Goal: Check status: Check status

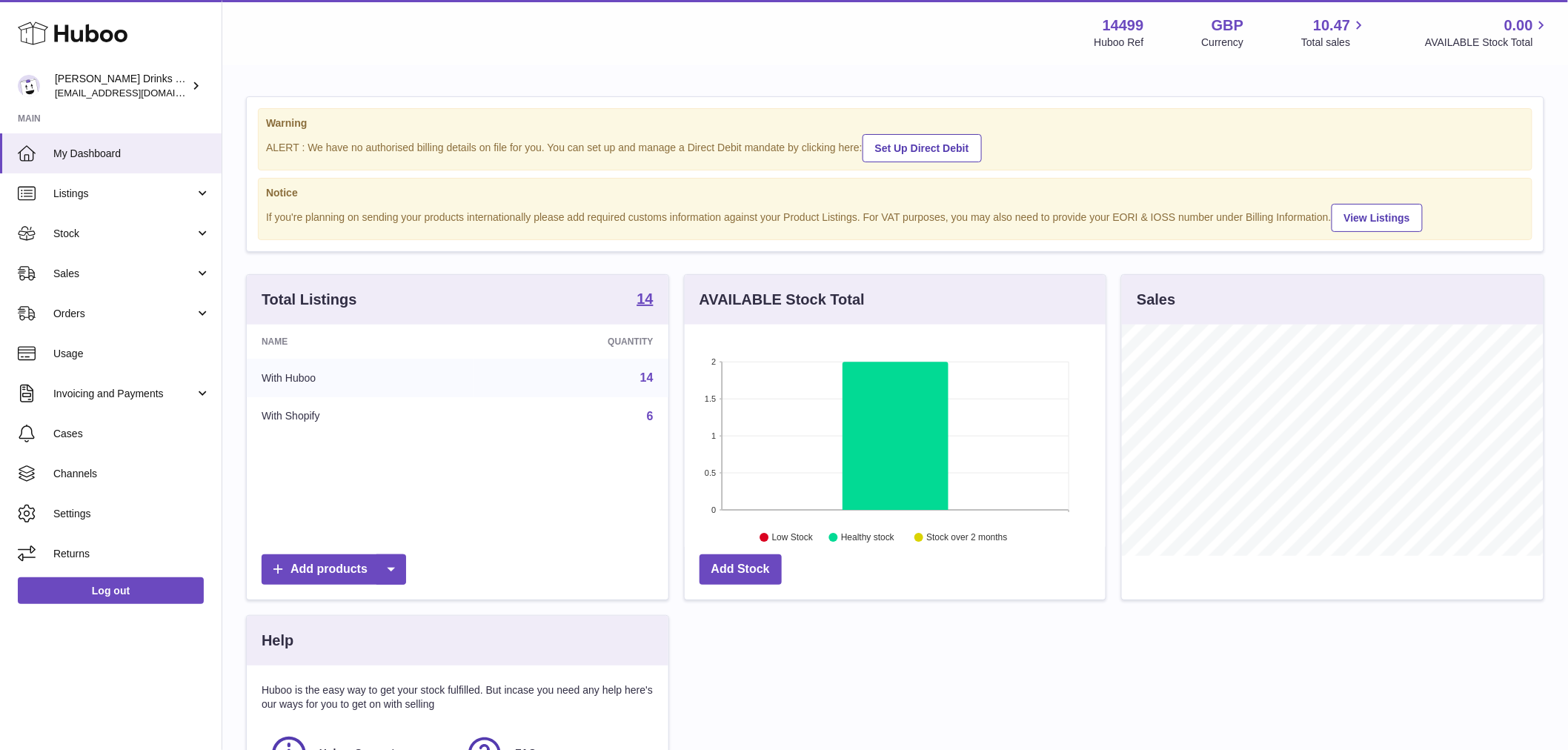
scroll to position [231, 421]
click at [96, 269] on span "Sales" at bounding box center [124, 274] width 141 height 14
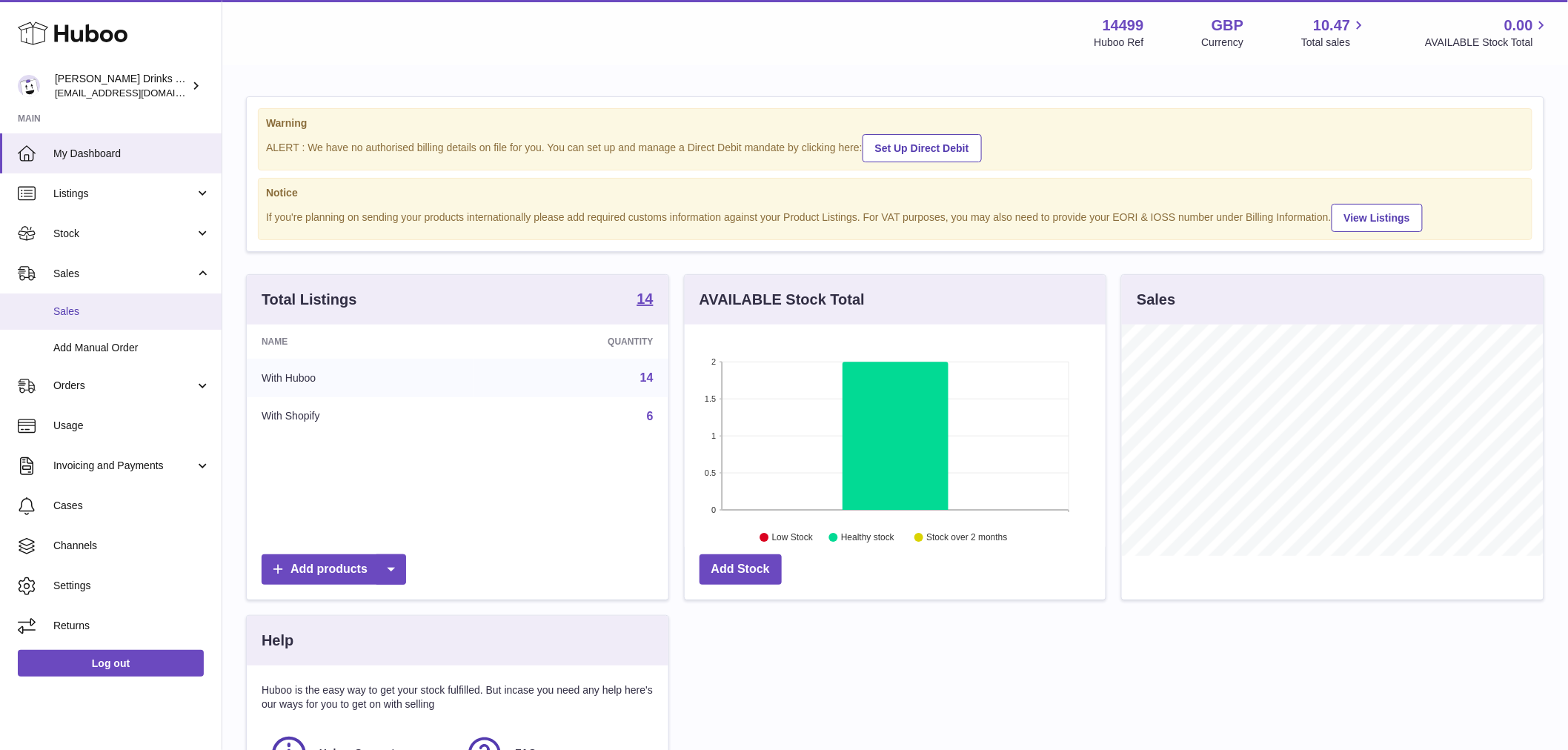
click at [97, 305] on span "Sales" at bounding box center [132, 311] width 157 height 14
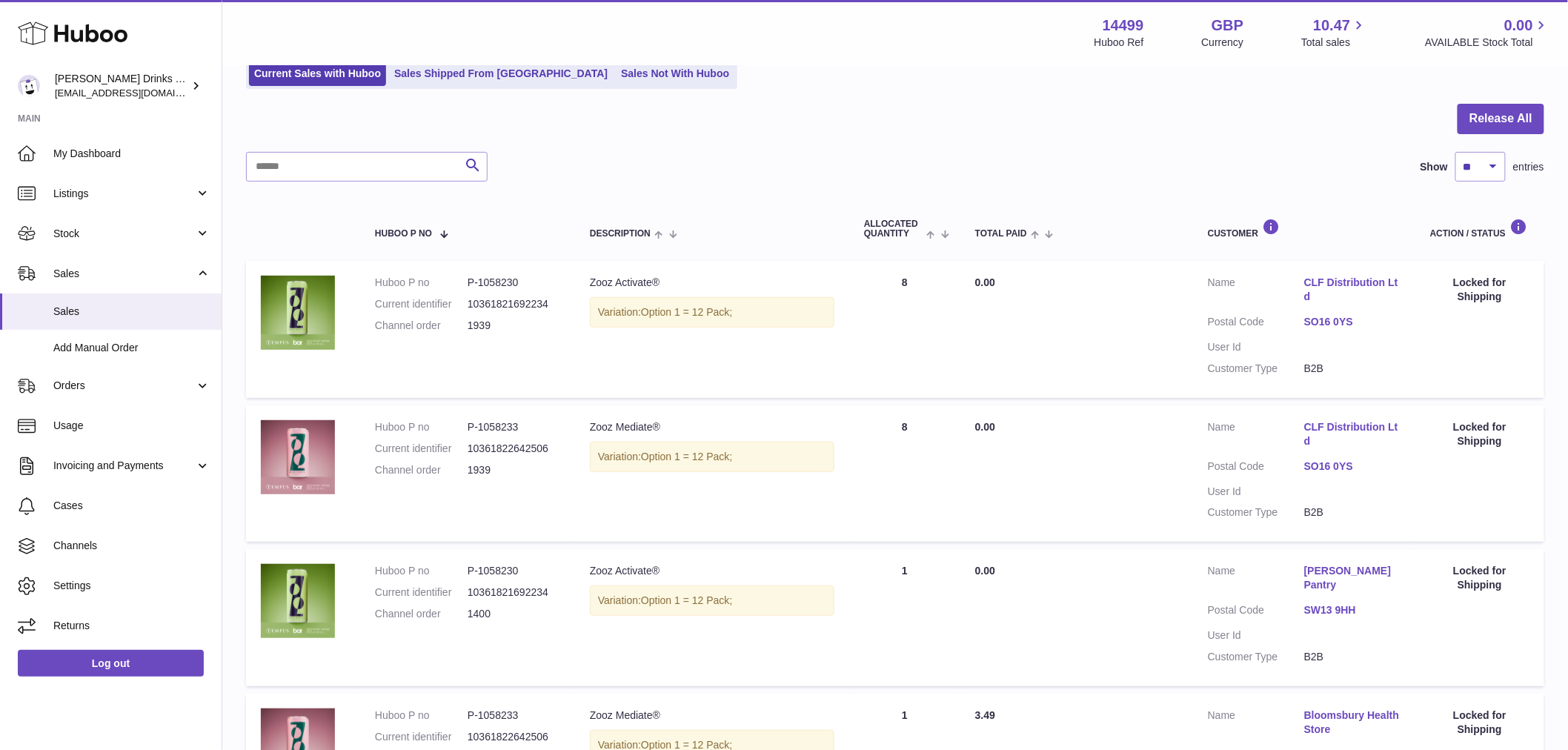
scroll to position [82, 0]
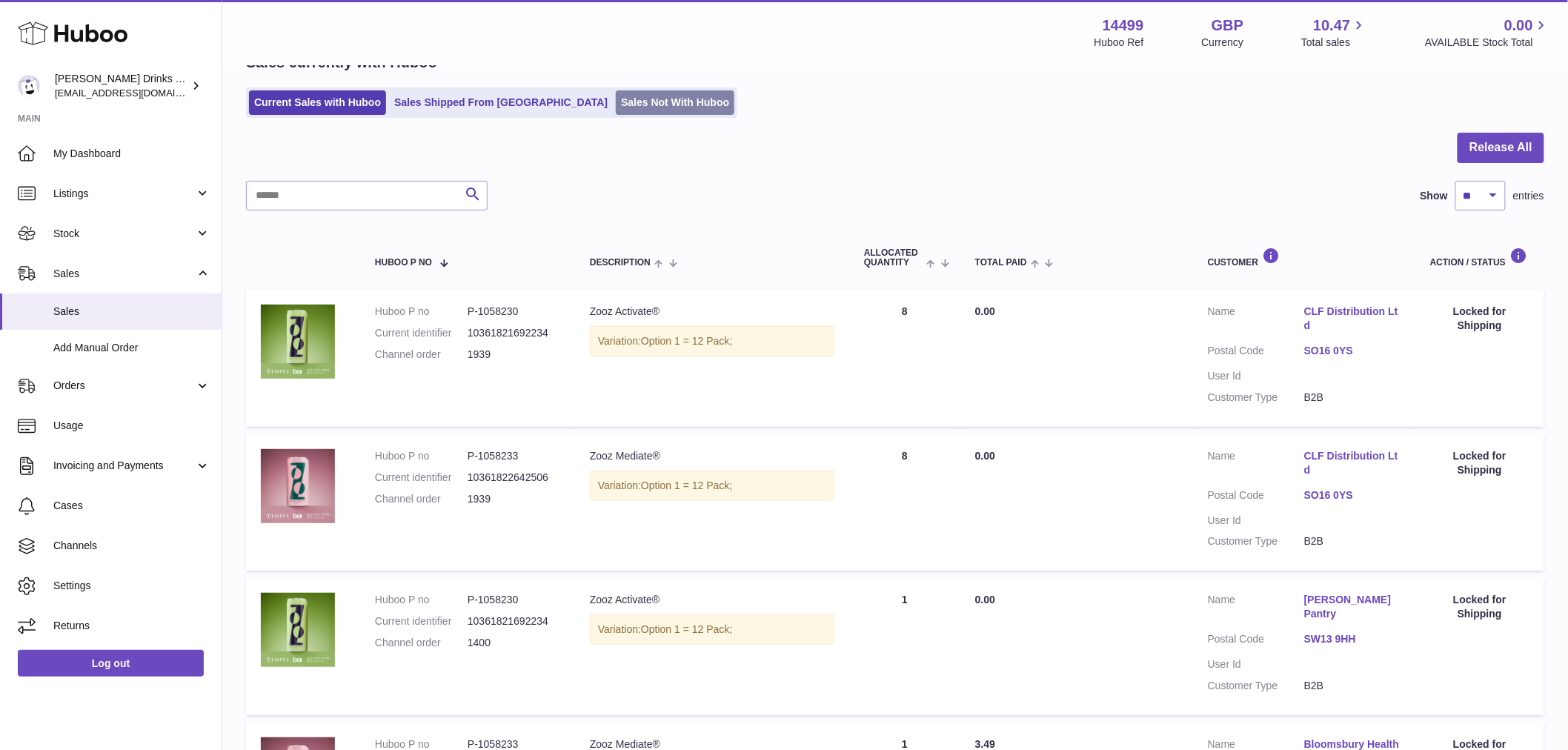
click at [629, 102] on link "Sales Not With Huboo" at bounding box center [675, 103] width 119 height 24
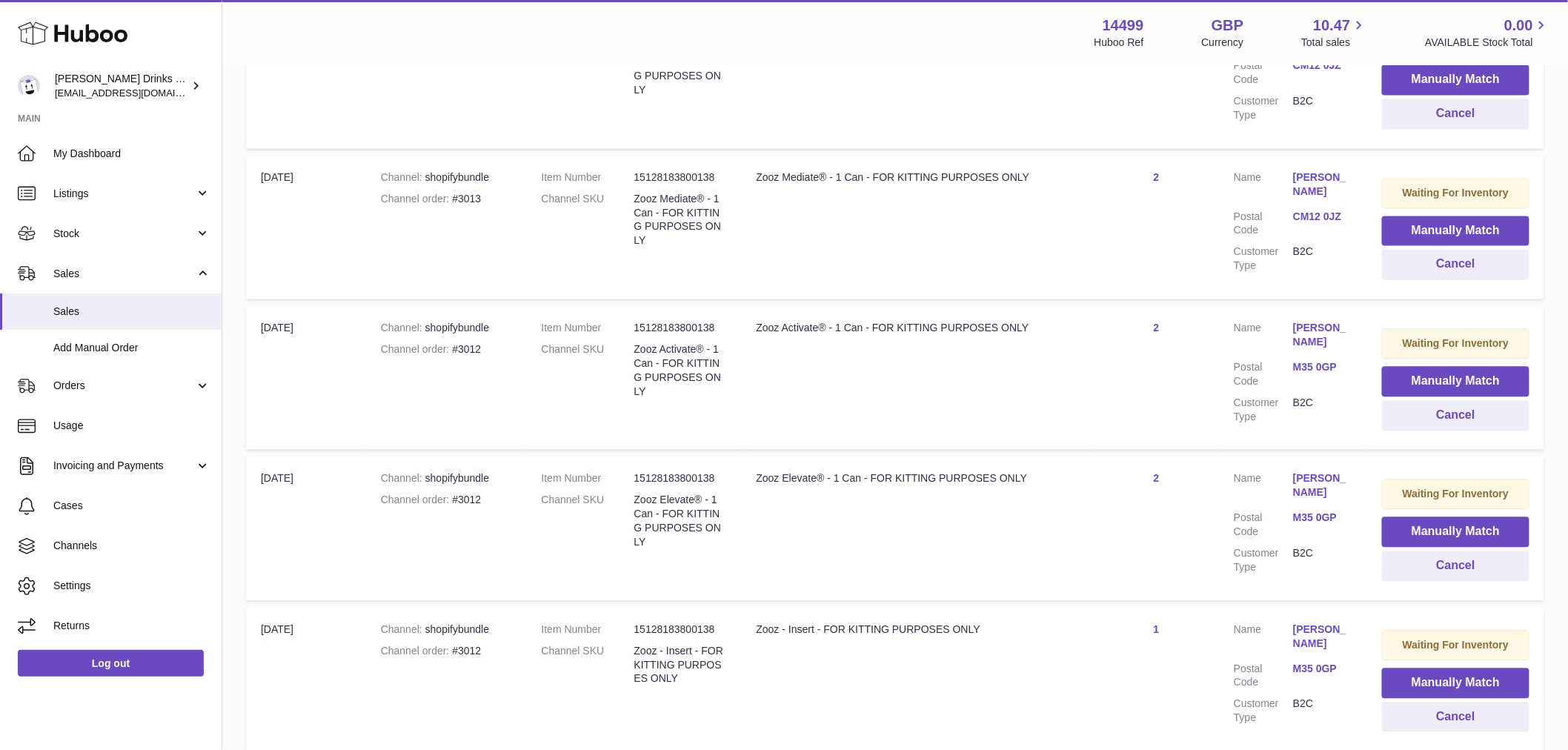
scroll to position [1235, 0]
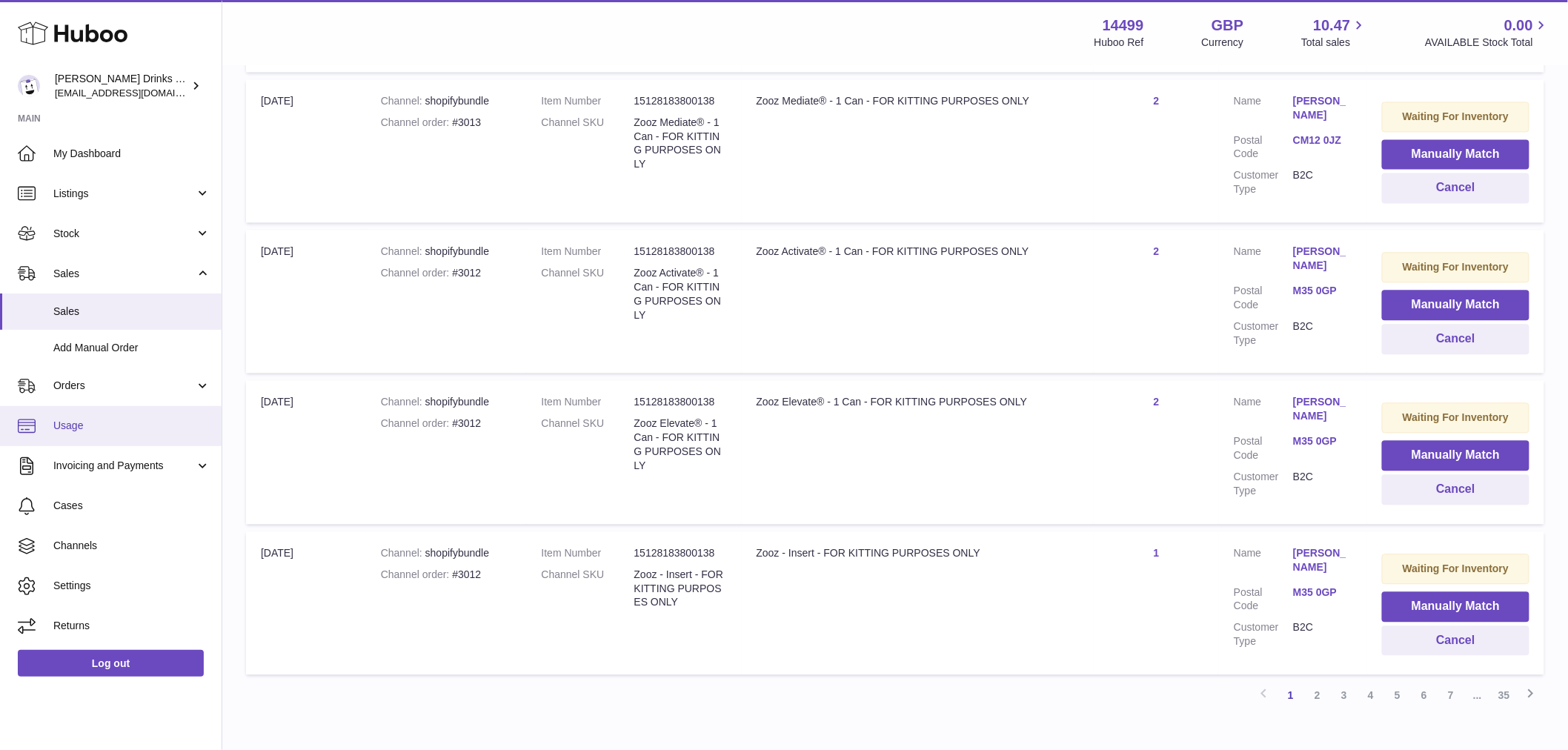
click at [106, 424] on span "Usage" at bounding box center [132, 426] width 157 height 14
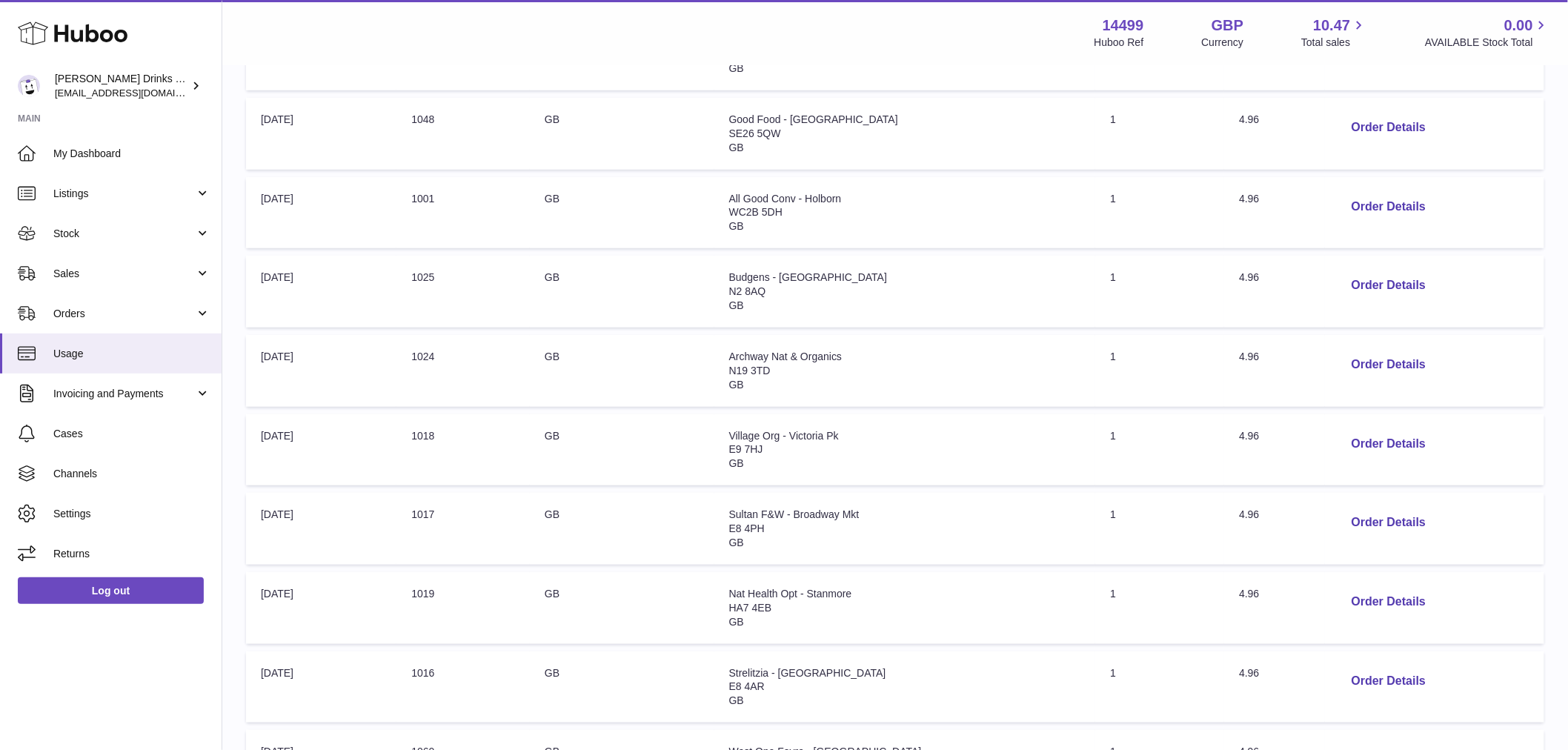
scroll to position [329, 0]
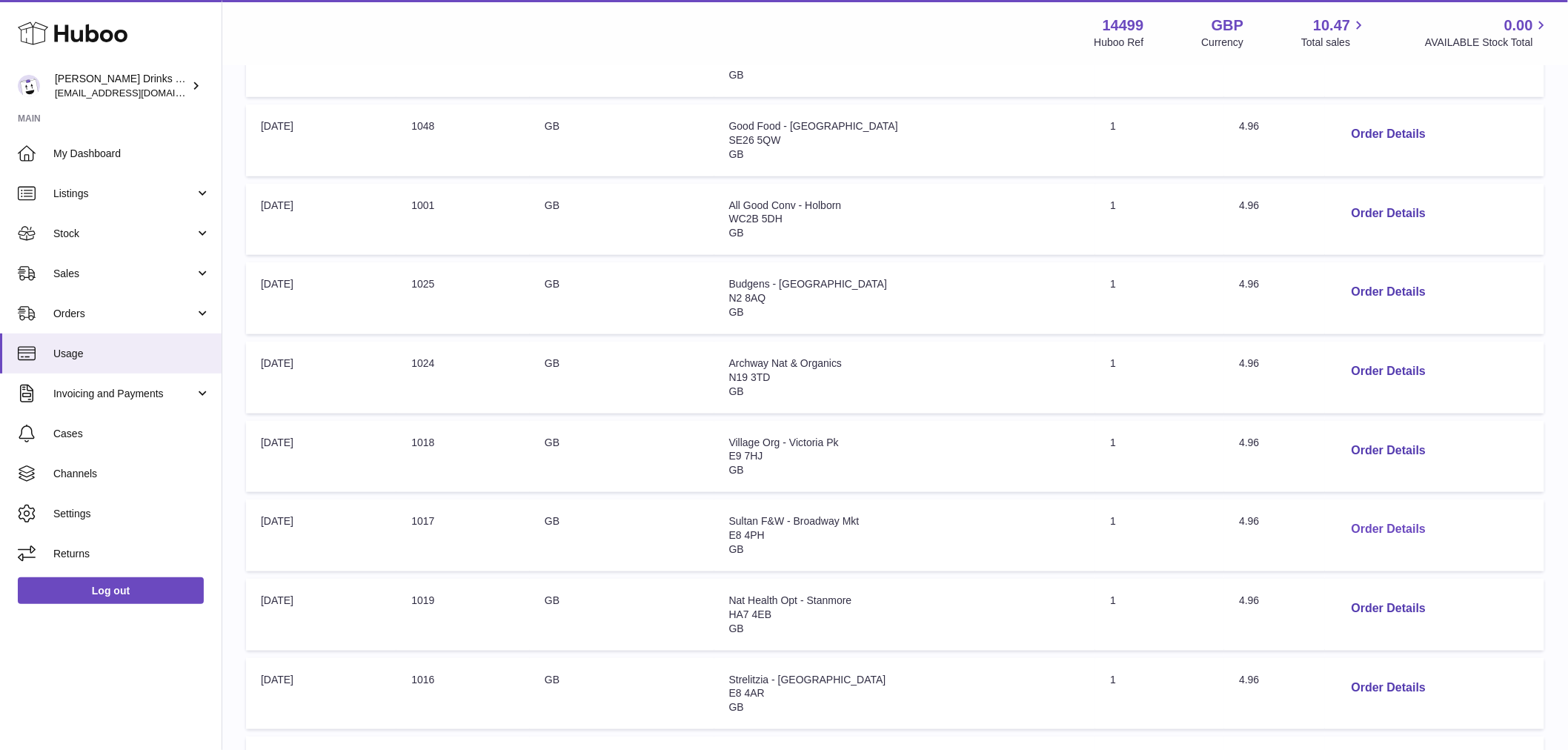
click at [1368, 527] on button "Order Details" at bounding box center [1388, 529] width 98 height 31
click at [1245, 368] on div "× Order Details - 1017 Description: Huboo Shipping - Up to 5kg - Medium Parcel …" at bounding box center [790, 375] width 1581 height 750
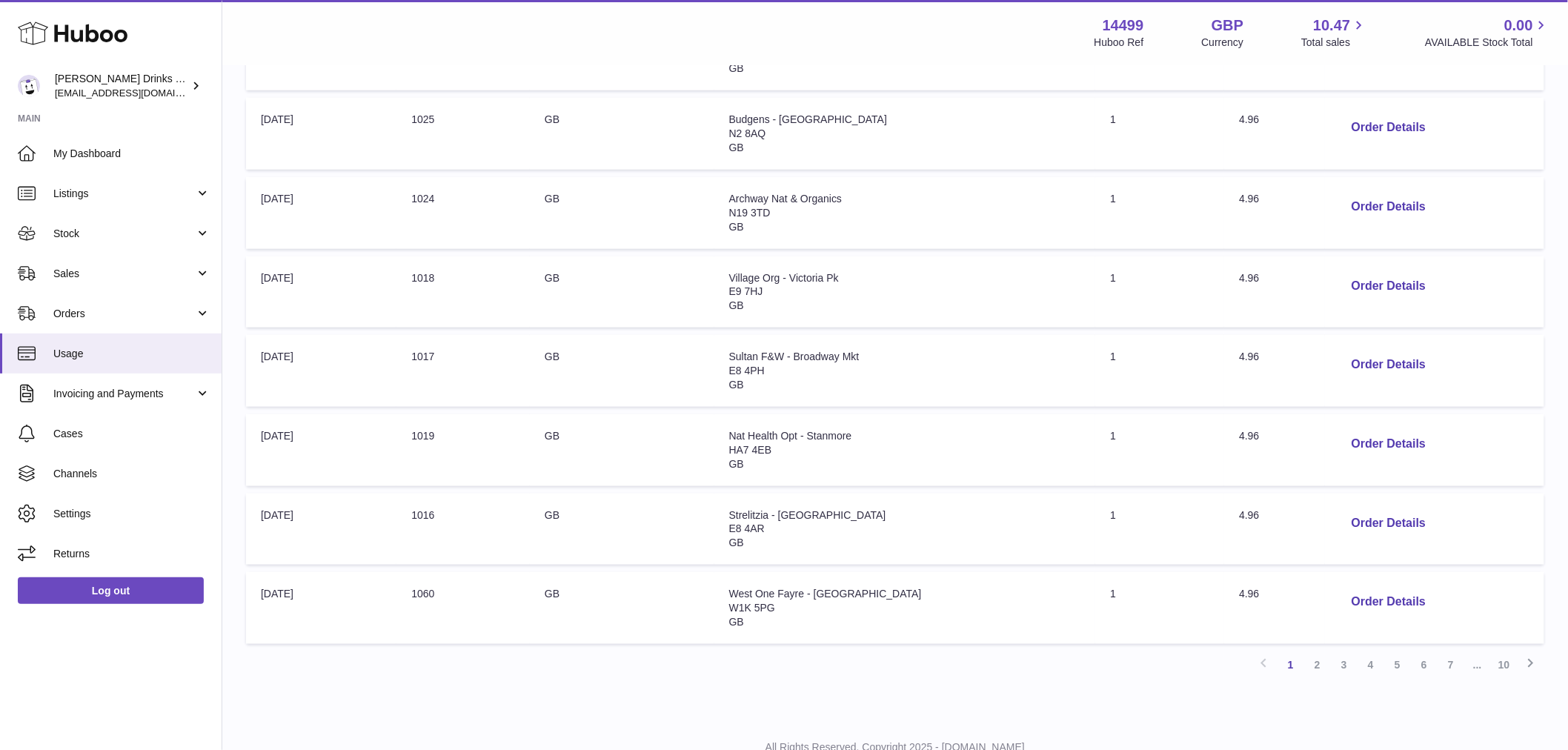
click at [1314, 656] on link "2" at bounding box center [1318, 665] width 27 height 27
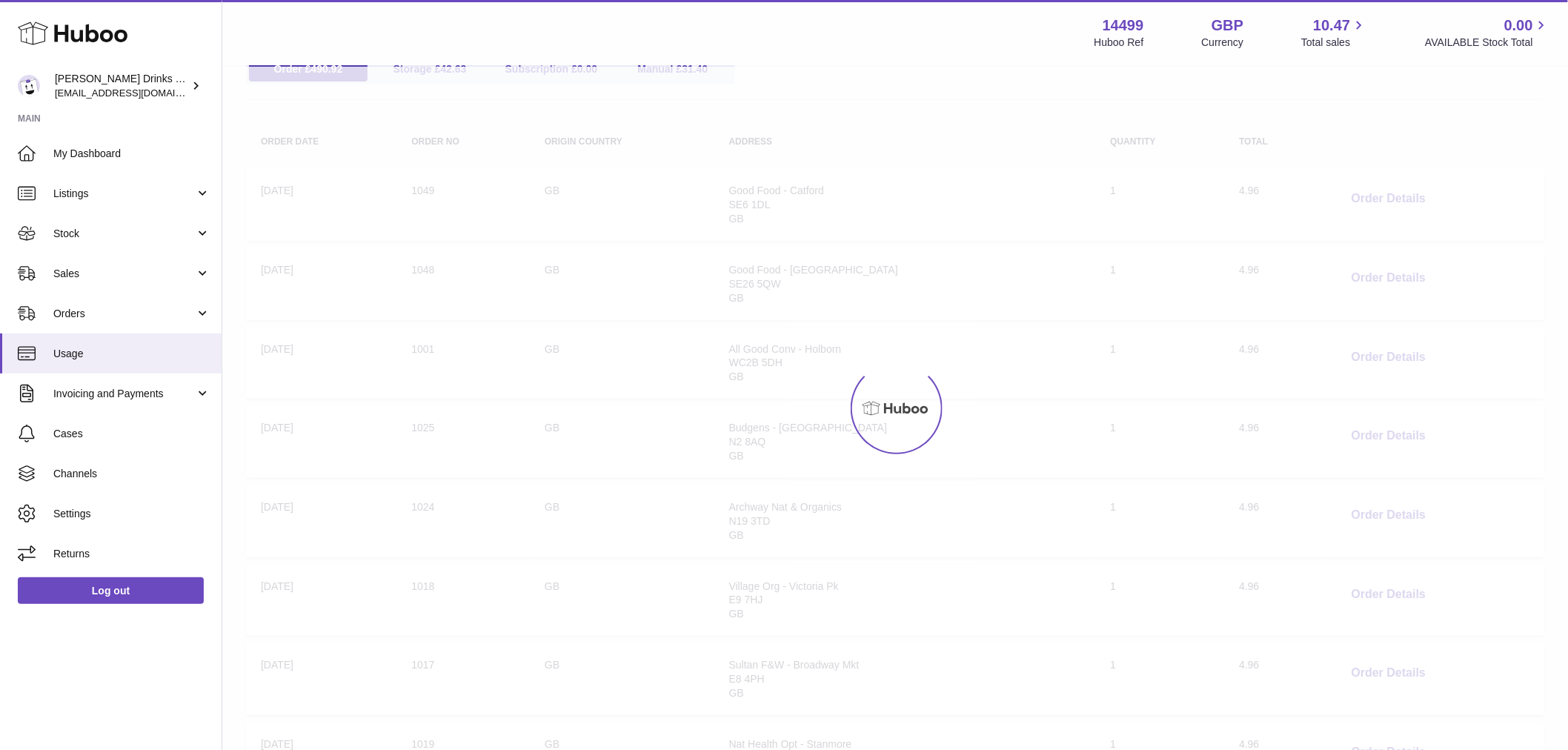
scroll to position [66, 0]
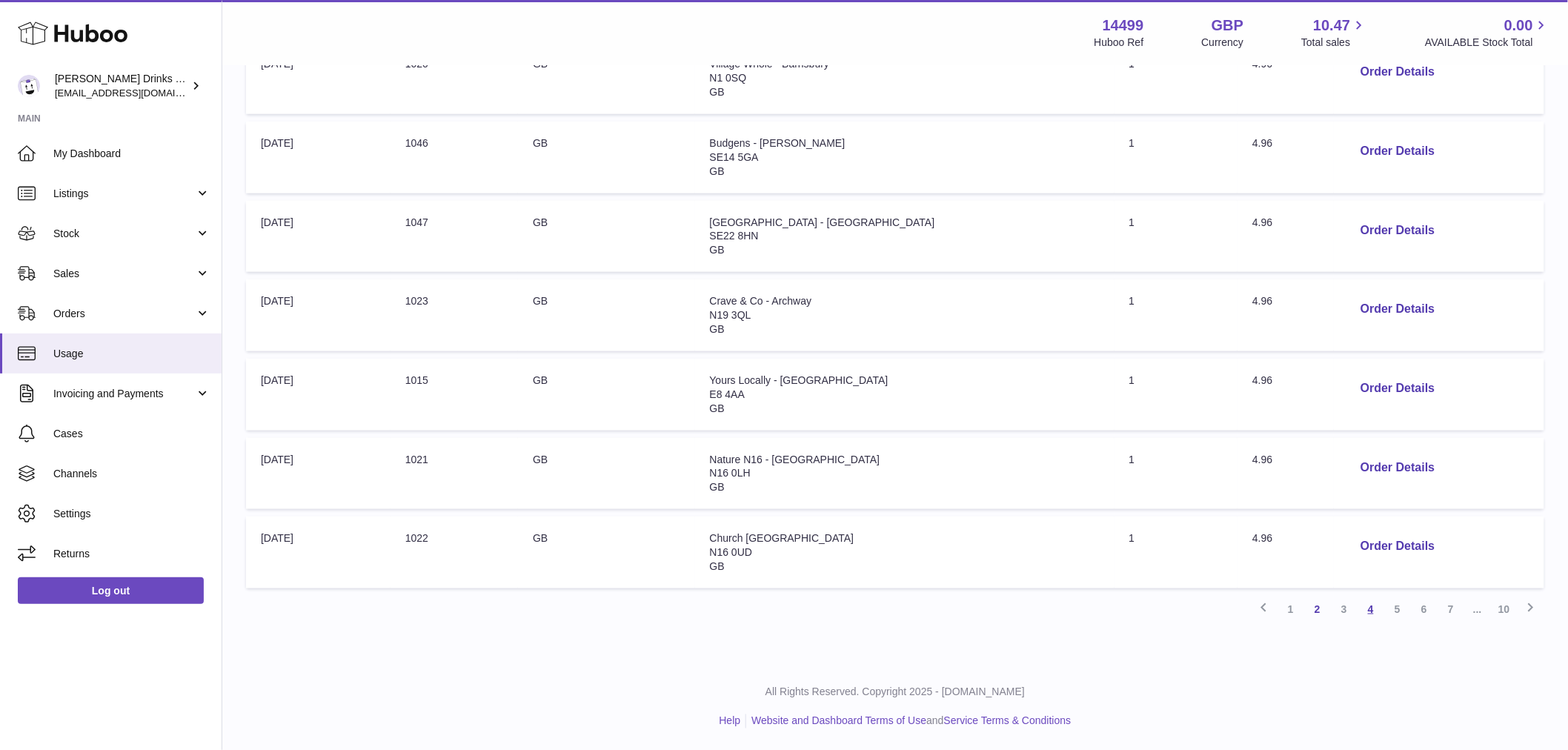
click at [1372, 612] on link "4" at bounding box center [1371, 609] width 27 height 27
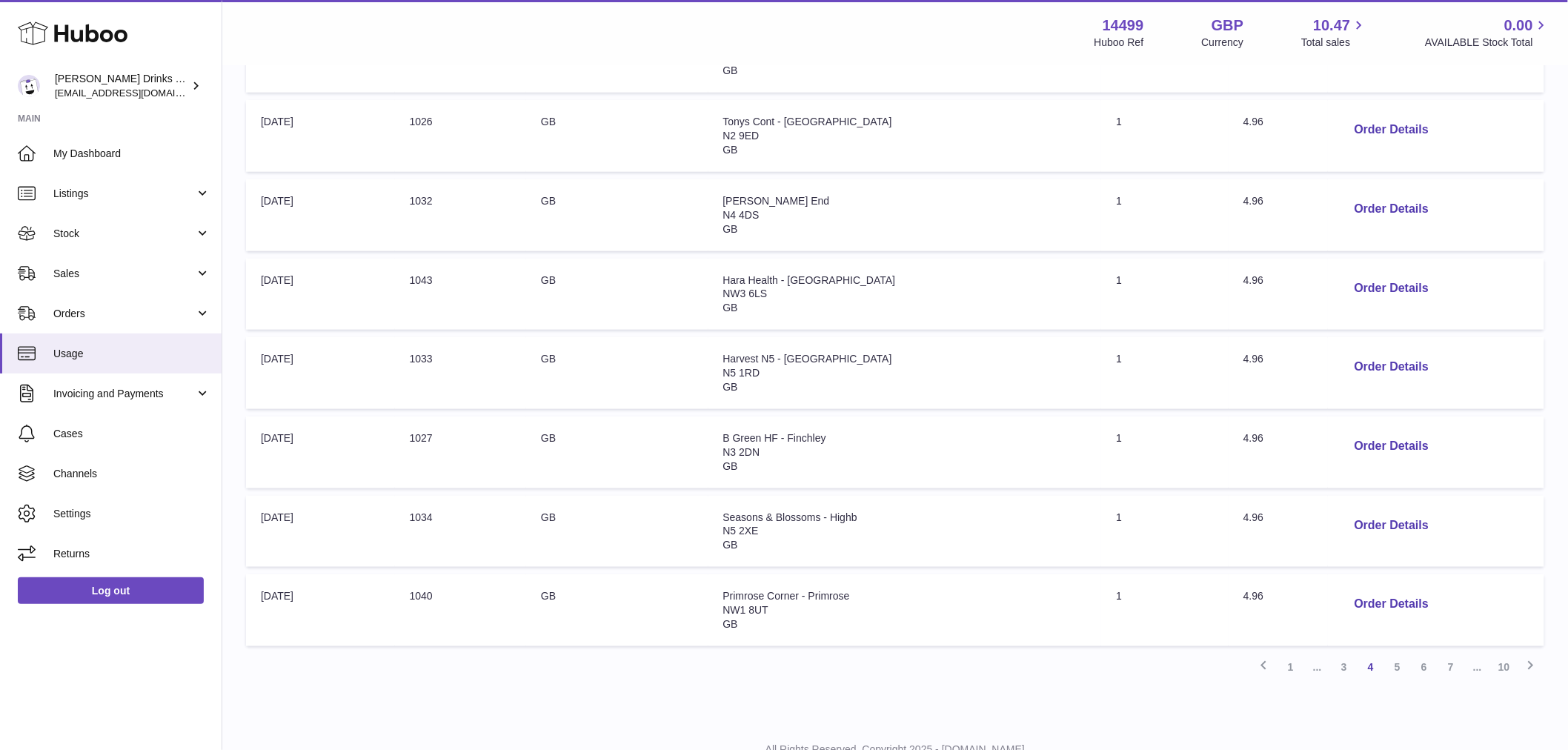
scroll to position [549, 0]
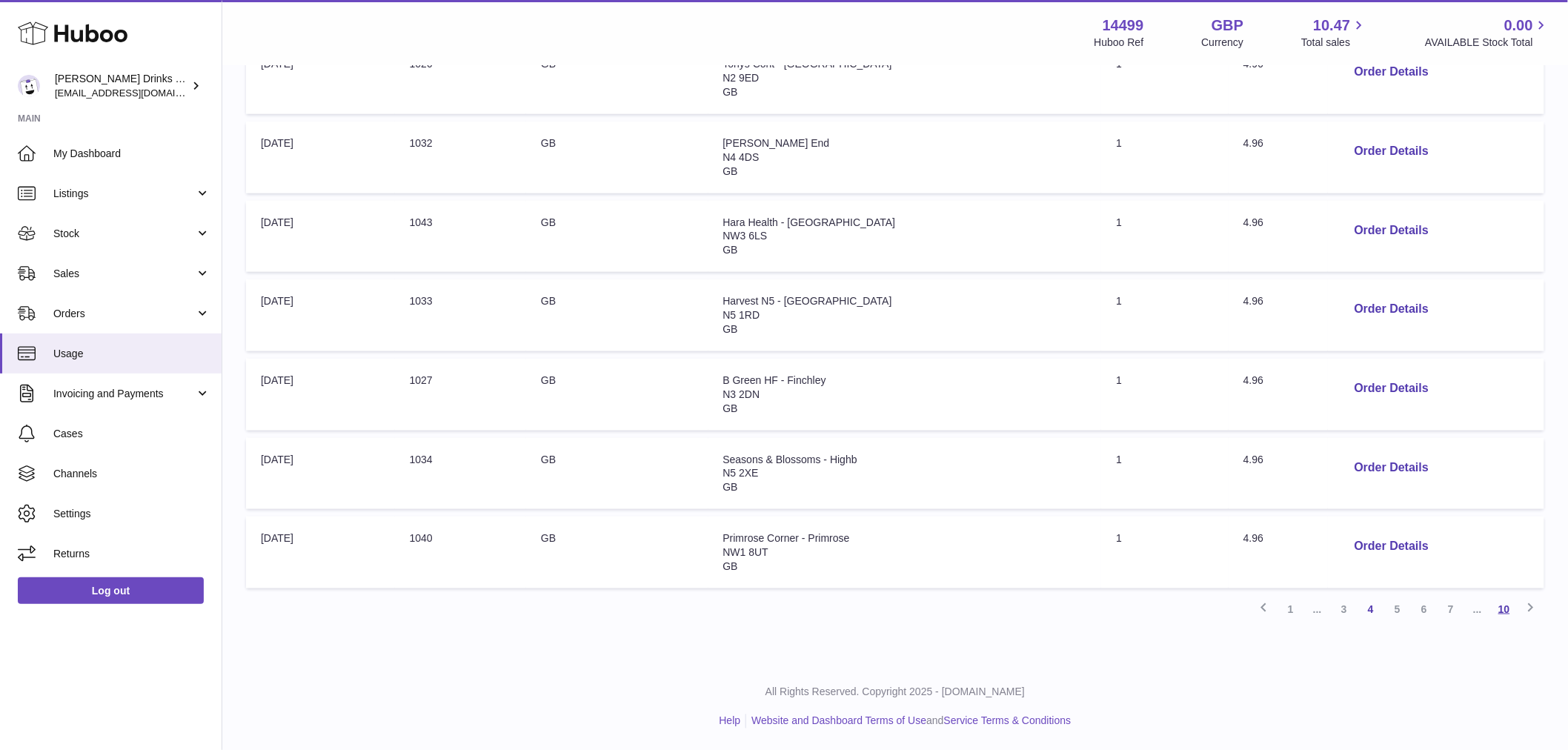
click at [1493, 605] on link "10" at bounding box center [1504, 609] width 27 height 27
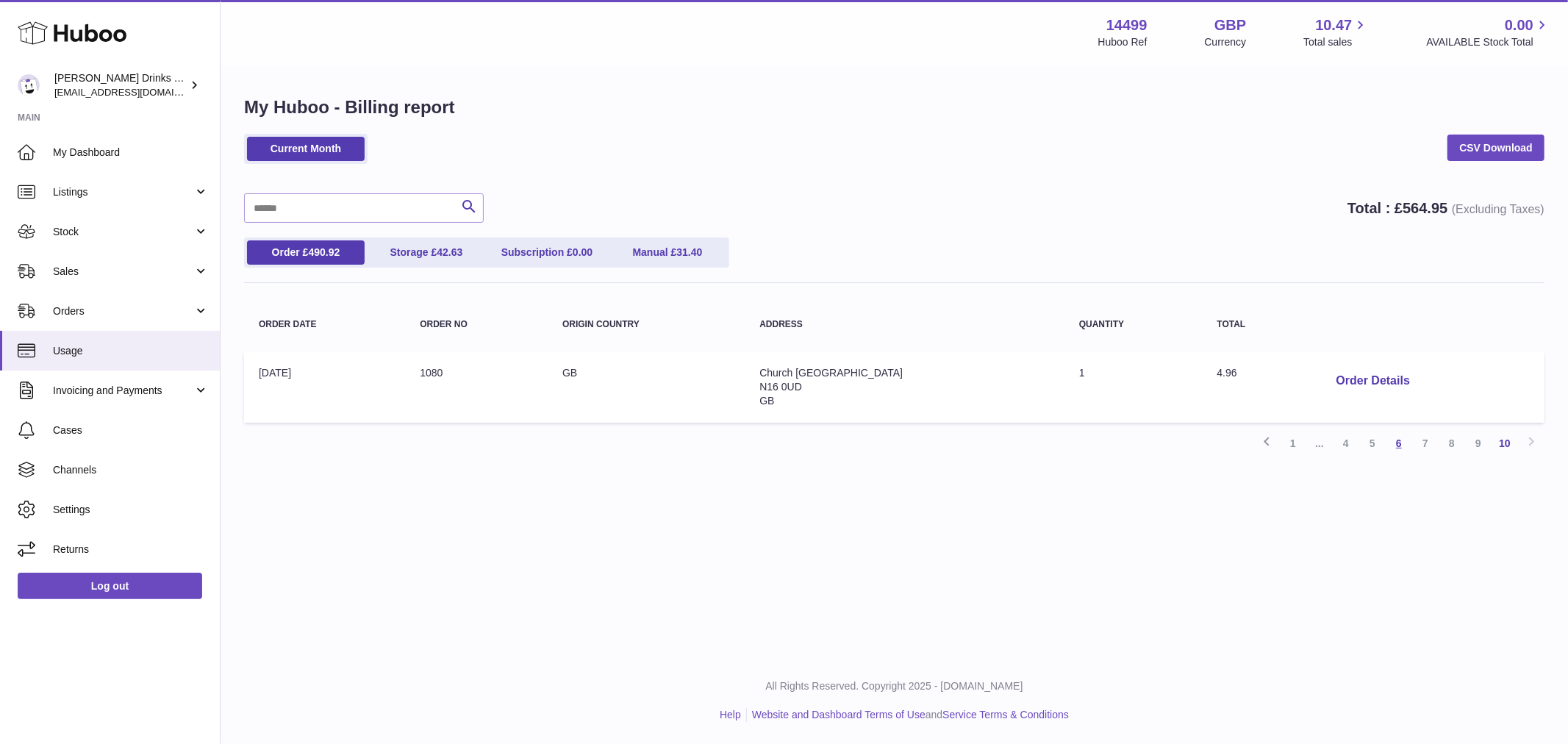
click at [1400, 438] on link "6" at bounding box center [1398, 443] width 27 height 27
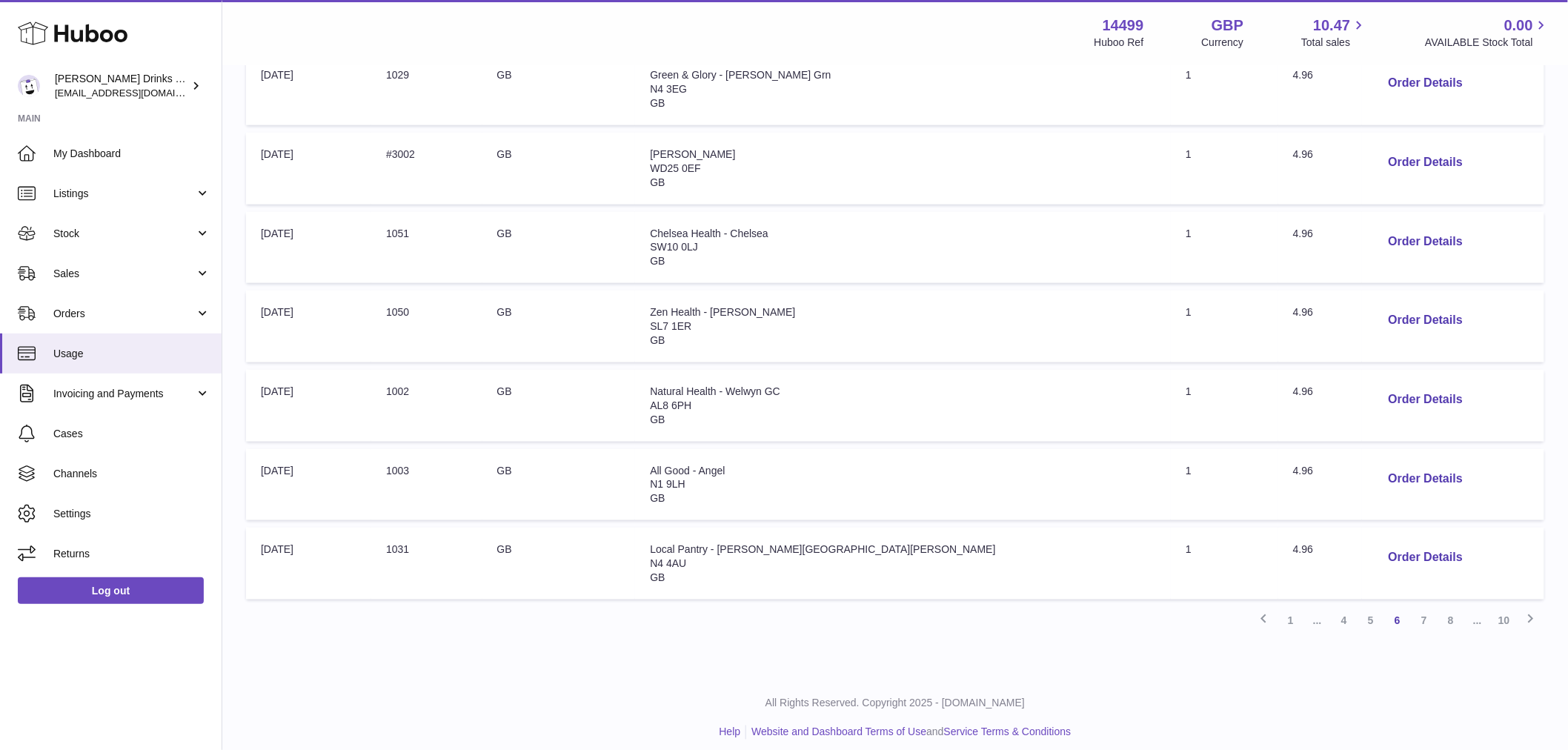
scroll to position [549, 0]
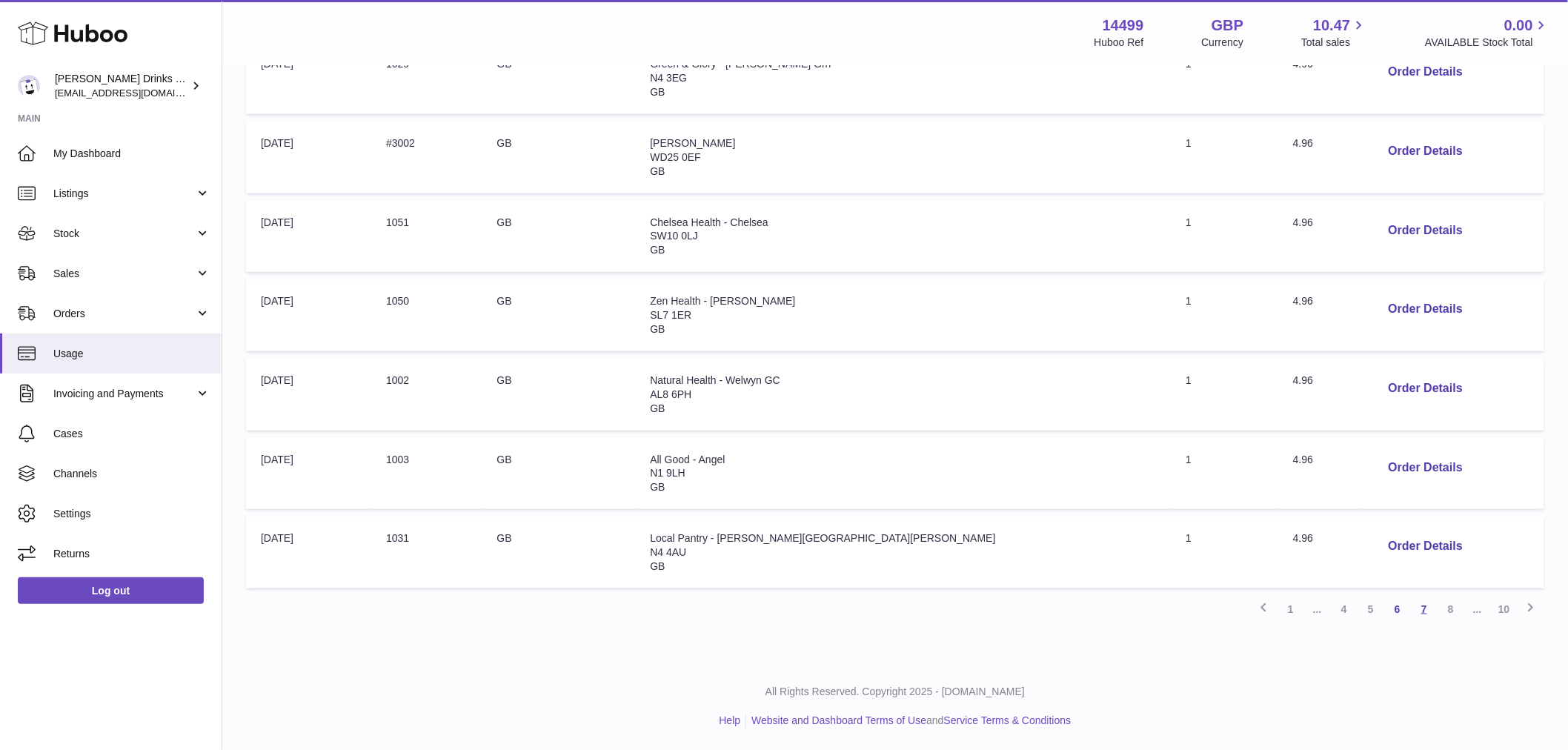
click at [1426, 605] on link "7" at bounding box center [1424, 609] width 27 height 27
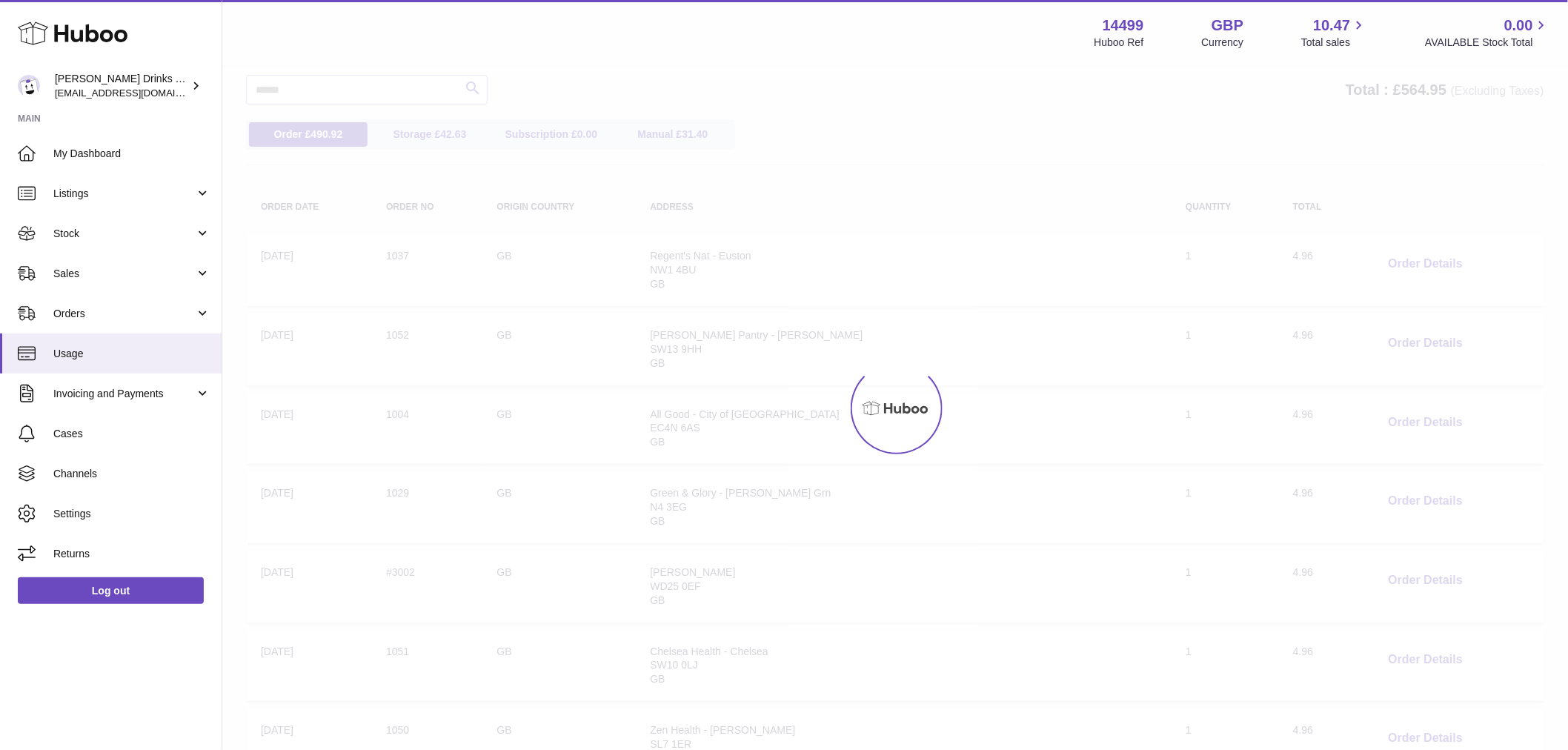
scroll to position [66, 0]
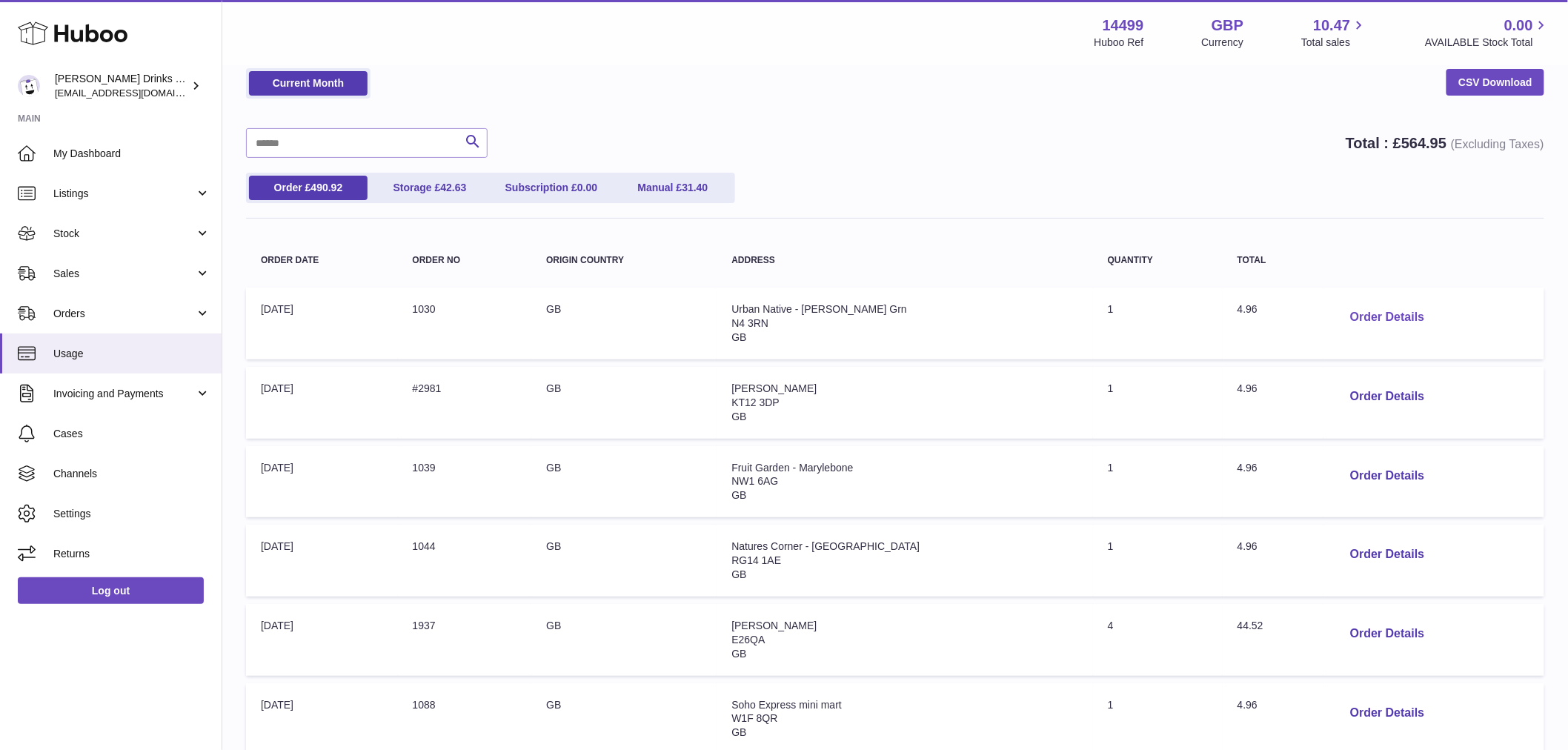
click at [1359, 309] on button "Order Details" at bounding box center [1387, 317] width 98 height 31
click at [1221, 157] on div at bounding box center [790, 375] width 1581 height 750
click at [137, 232] on span "Stock" at bounding box center [124, 234] width 141 height 14
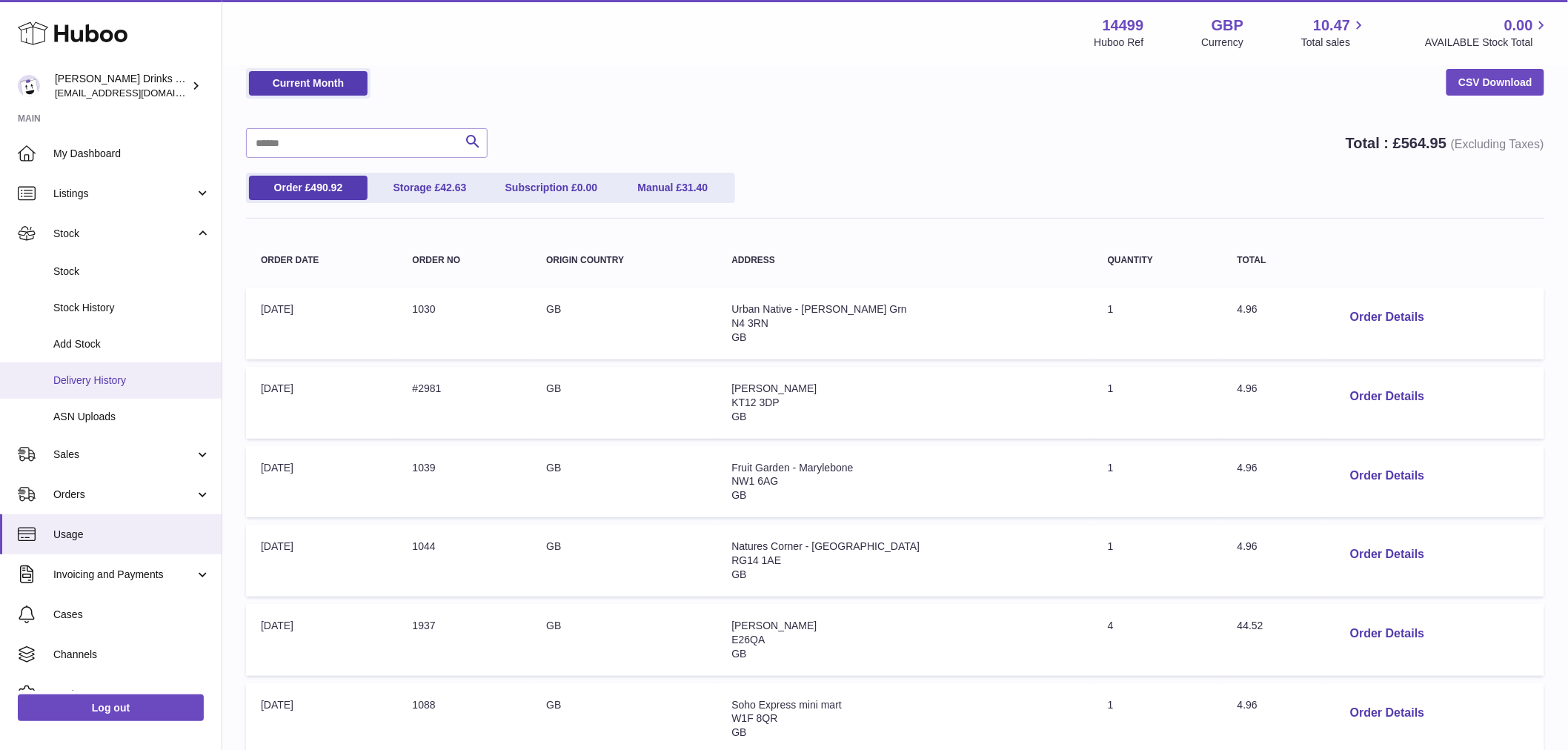
click at [109, 380] on span "Delivery History" at bounding box center [132, 380] width 157 height 14
